Goal: Navigation & Orientation: Find specific page/section

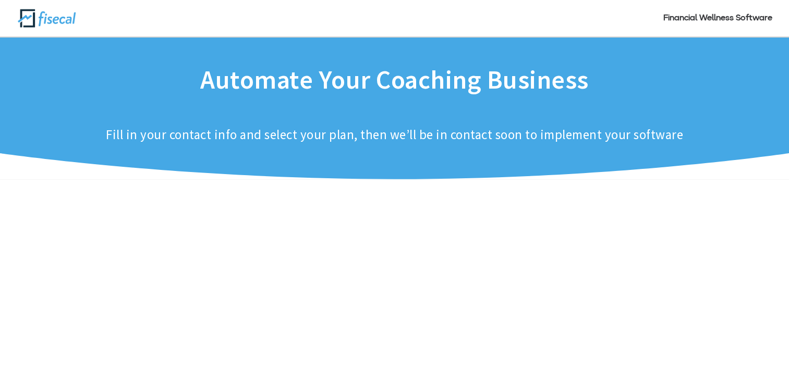
click at [66, 21] on img at bounding box center [46, 18] width 59 height 20
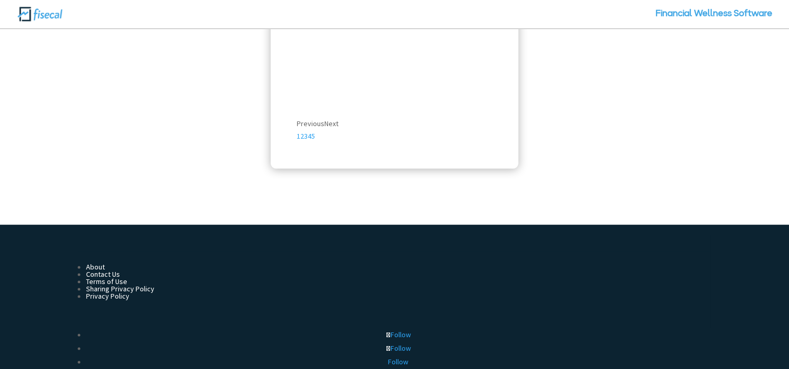
scroll to position [1311, 0]
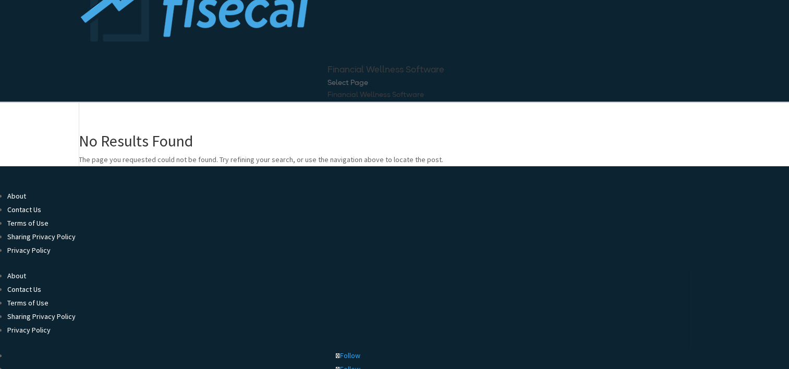
scroll to position [188, 0]
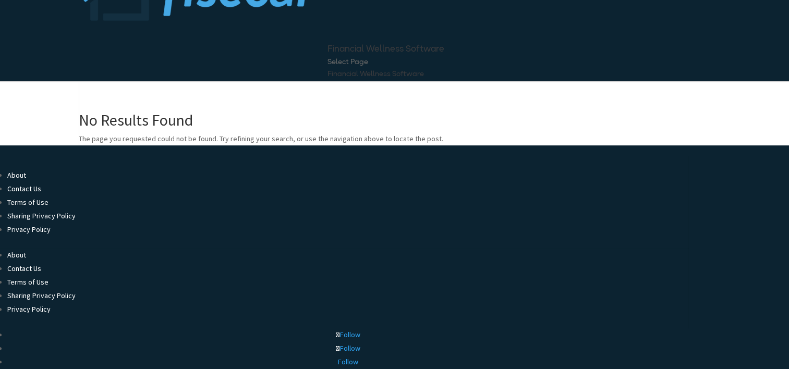
click at [18, 174] on link "About" at bounding box center [16, 175] width 19 height 9
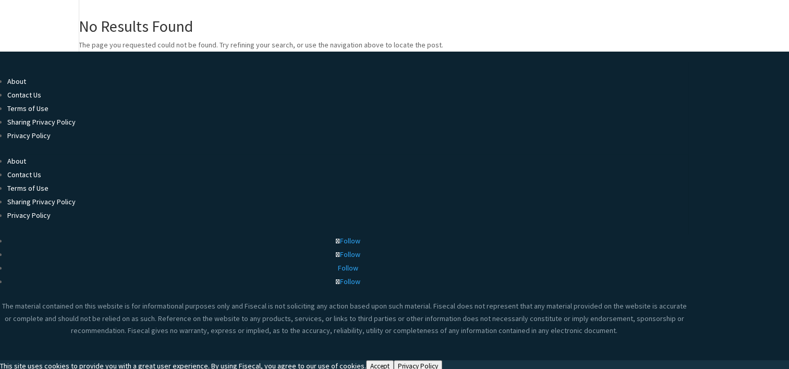
scroll to position [284, 0]
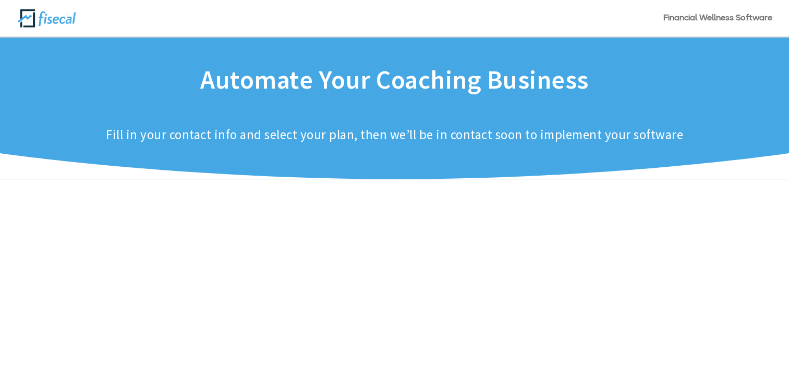
click at [736, 21] on link "Financial Wellness Software" at bounding box center [717, 26] width 109 height 22
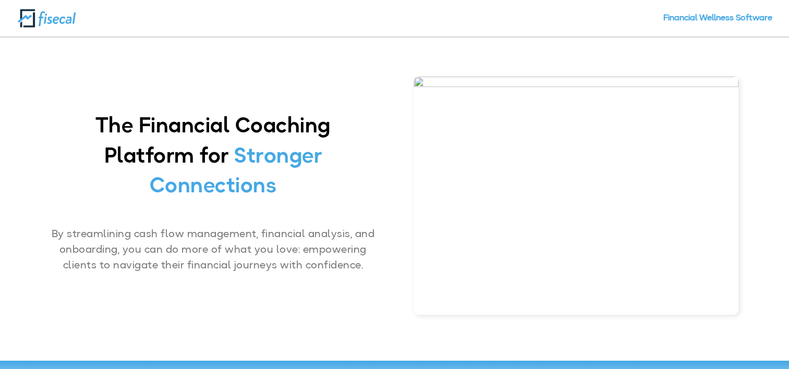
click at [65, 15] on img at bounding box center [46, 18] width 59 height 20
